Goal: Information Seeking & Learning: Learn about a topic

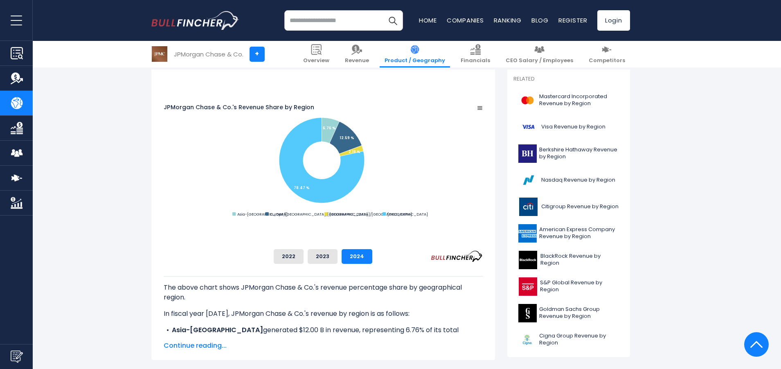
scroll to position [133, 0]
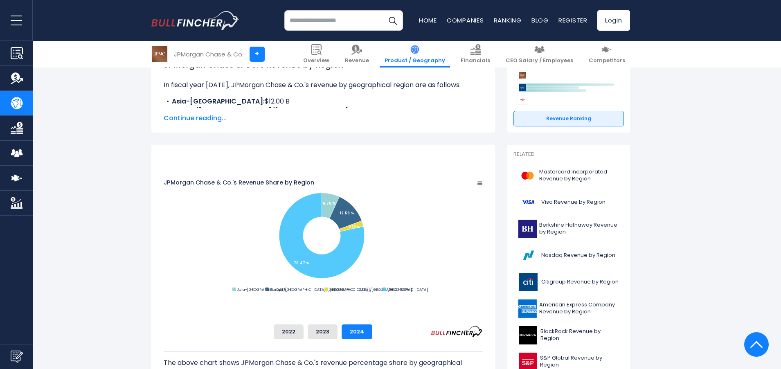
click at [287, 178] on tspan "JPMorgan Chase & Co.'s Revenue Share by Region" at bounding box center [239, 182] width 151 height 8
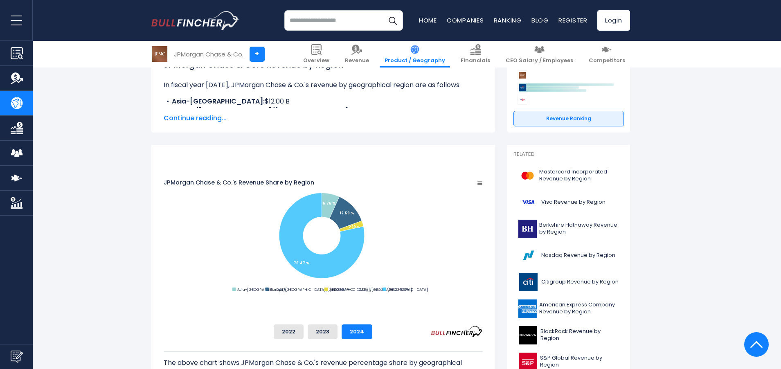
click at [287, 178] on tspan "JPMorgan Chase & Co.'s Revenue Share by Region" at bounding box center [239, 182] width 151 height 8
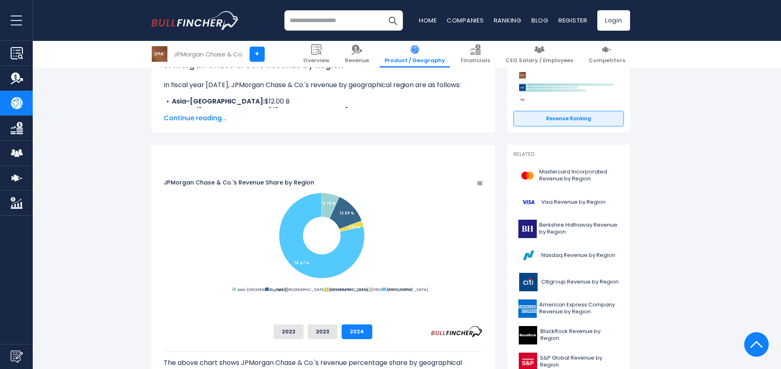
drag, startPoint x: 287, startPoint y: 162, endPoint x: 343, endPoint y: 165, distance: 55.7
click at [314, 178] on tspan "JPMorgan Chase & Co.'s Revenue Share by Region" at bounding box center [239, 182] width 151 height 8
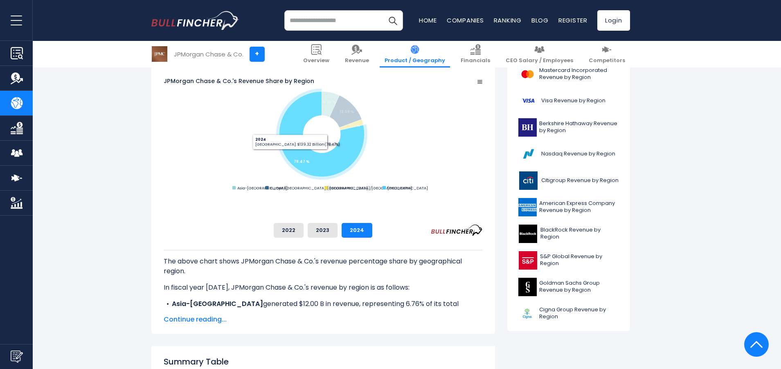
scroll to position [222, 0]
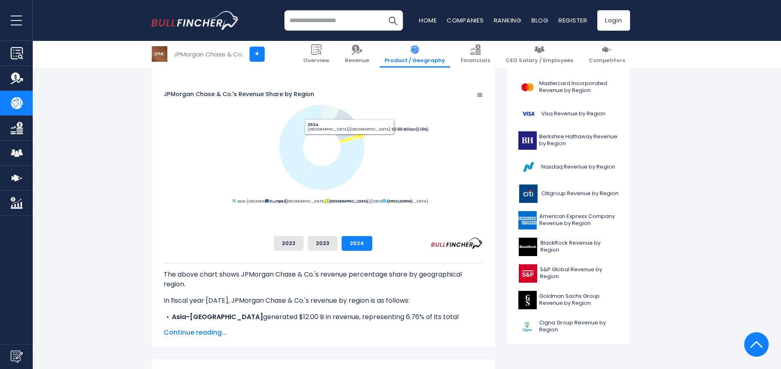
click at [360, 136] on text "2.19 %" at bounding box center [354, 138] width 12 height 5
click at [366, 132] on icon "JPMorgan Chase & Co.'s Revenue Share by Region" at bounding box center [354, 137] width 24 height 10
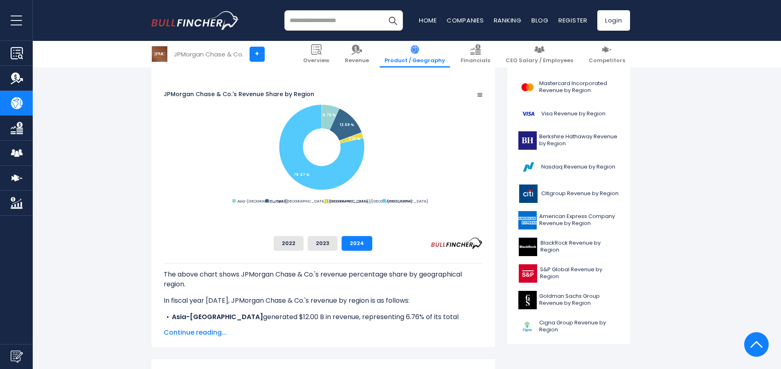
click at [483, 150] on rect "JPMorgan Chase & Co.'s Revenue Share by Region" at bounding box center [323, 147] width 319 height 115
